Goal: Task Accomplishment & Management: Manage account settings

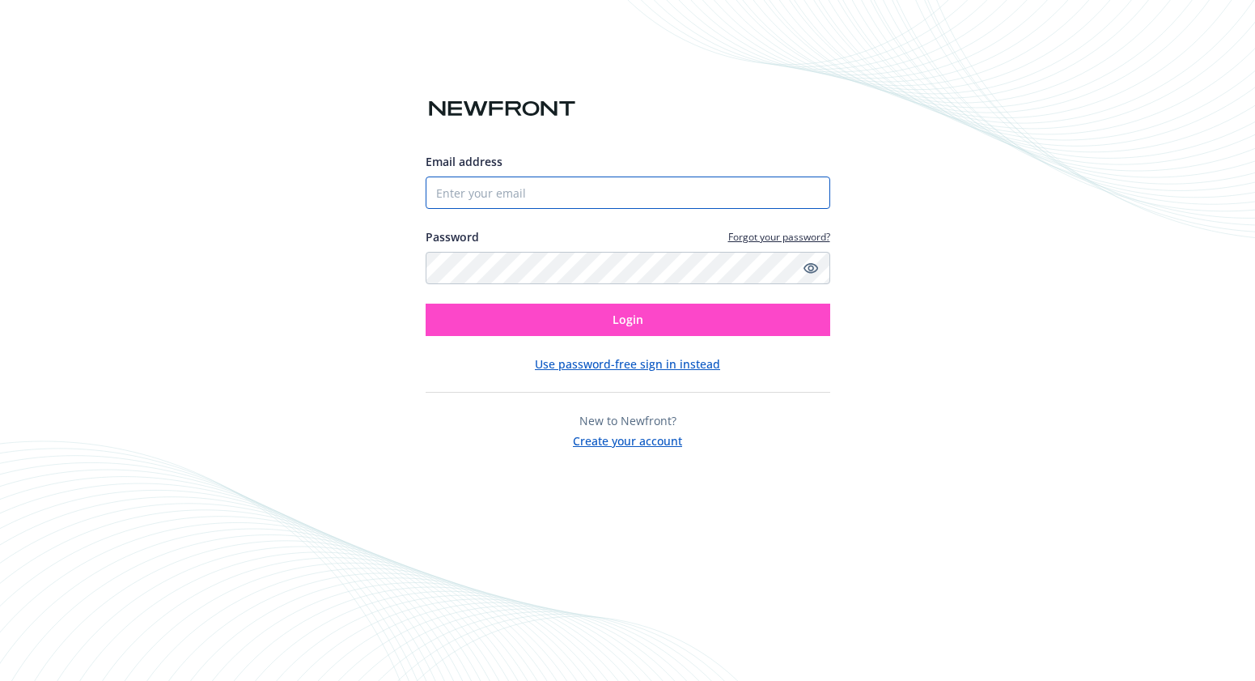
type input "9787663914"
